Goal: Navigation & Orientation: Find specific page/section

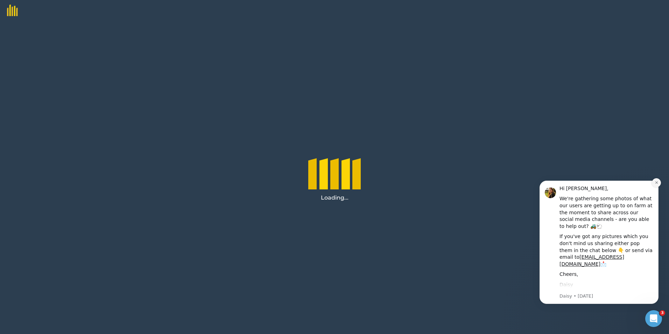
click at [656, 186] on button "Dismiss notification" at bounding box center [655, 182] width 9 height 9
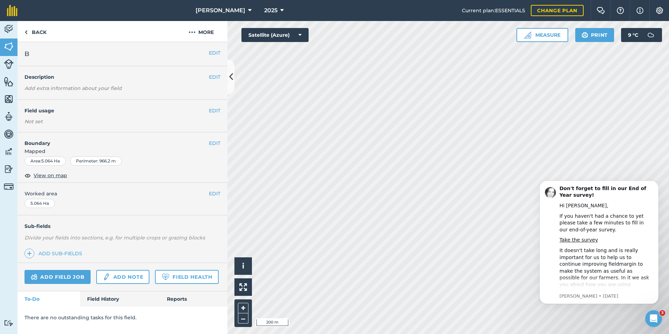
click at [656, 186] on button "Dismiss notification" at bounding box center [656, 182] width 7 height 7
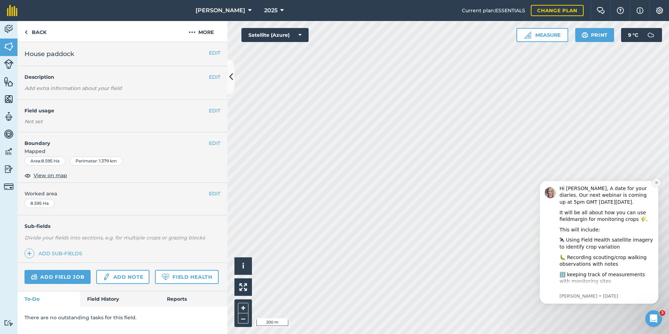
click at [657, 183] on icon "Dismiss notification" at bounding box center [656, 182] width 4 height 4
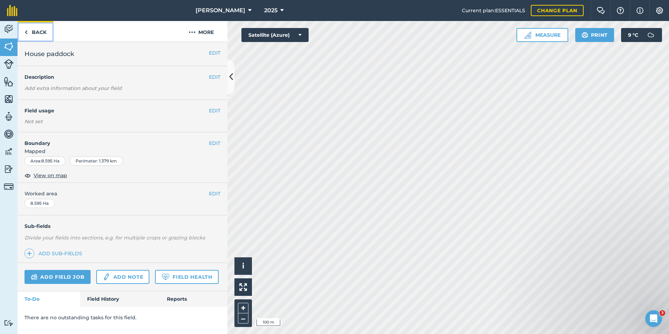
click at [33, 33] on link "Back" at bounding box center [35, 31] width 36 height 21
